Goal: Task Accomplishment & Management: Manage account settings

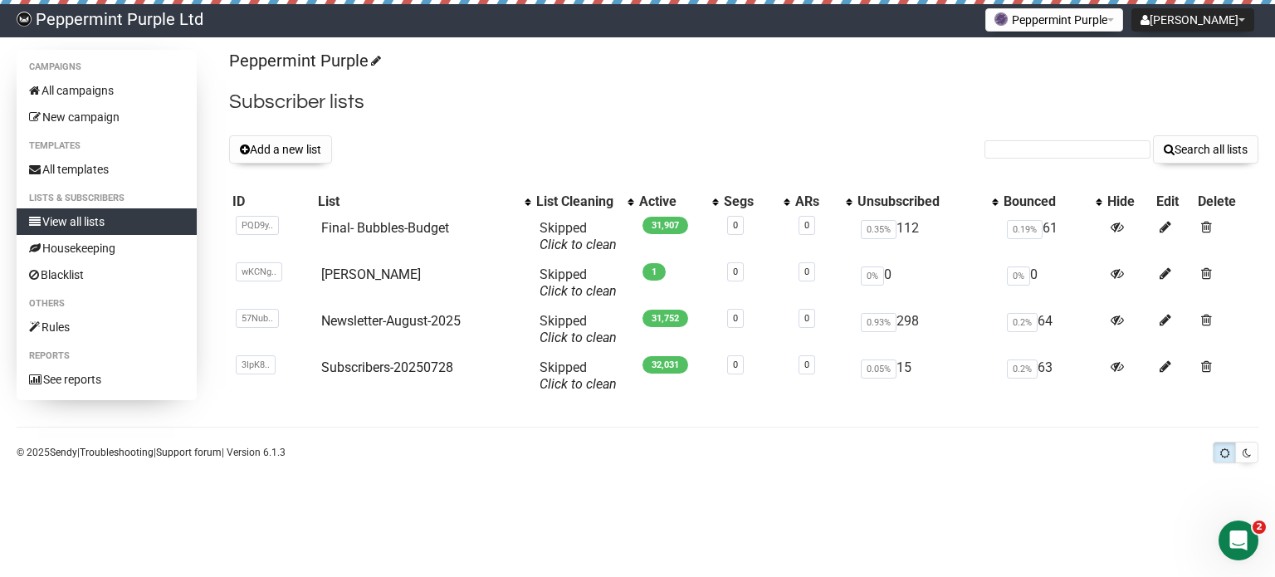
click at [1037, 198] on div "Bounced" at bounding box center [1045, 201] width 84 height 17
click at [574, 195] on div "List Cleaning" at bounding box center [577, 202] width 83 height 17
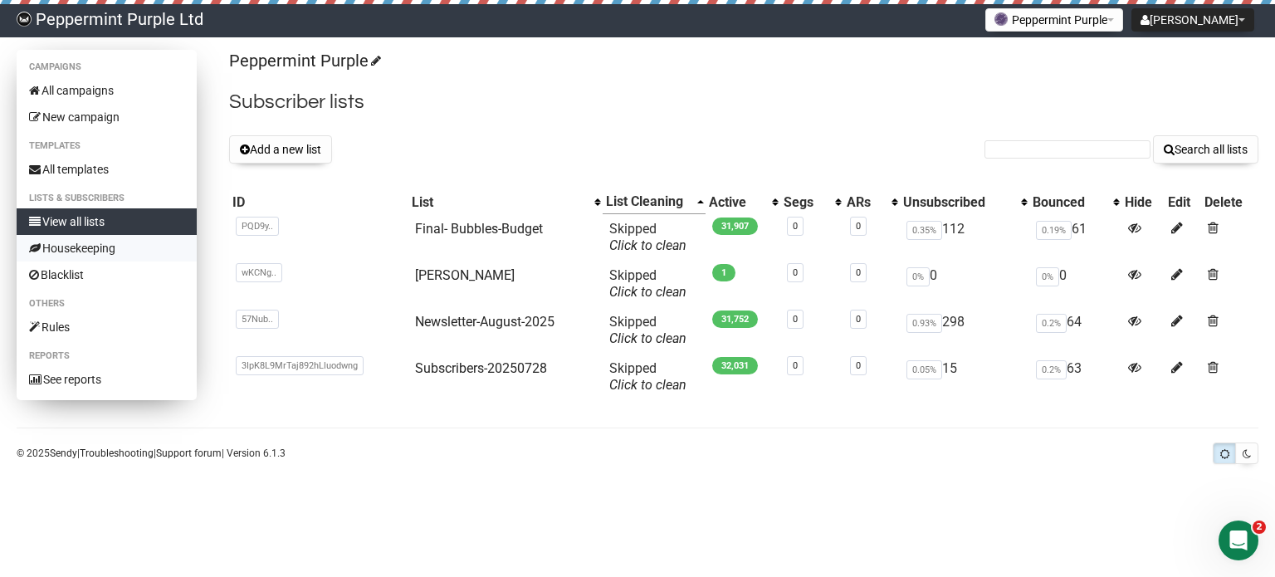
click at [91, 251] on link "Housekeeping" at bounding box center [107, 248] width 180 height 27
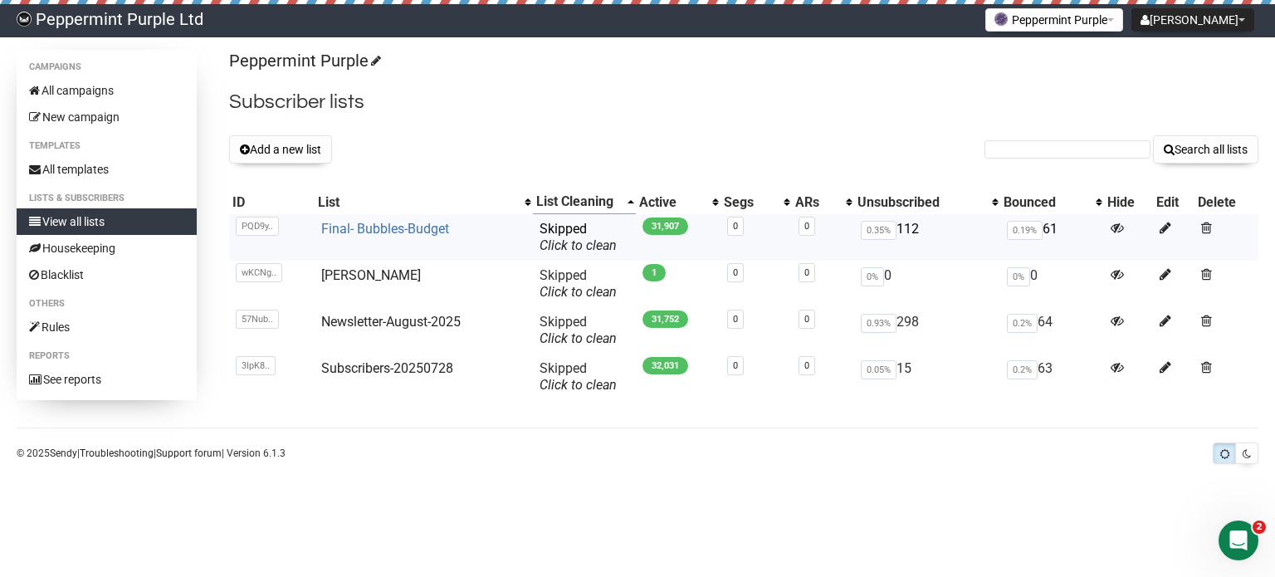
click at [393, 224] on link "Final- Bubbles-Budget" at bounding box center [385, 229] width 128 height 16
